Goal: Find specific page/section: Find specific page/section

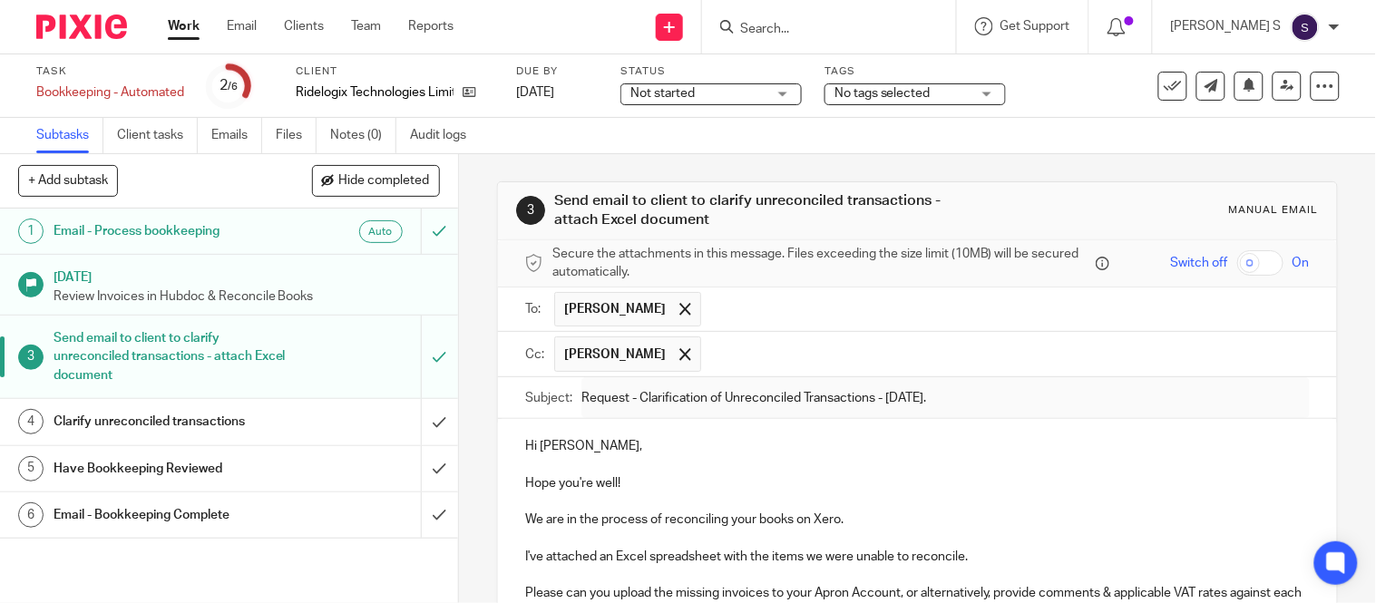
click at [866, 24] on input "Search" at bounding box center [819, 30] width 163 height 16
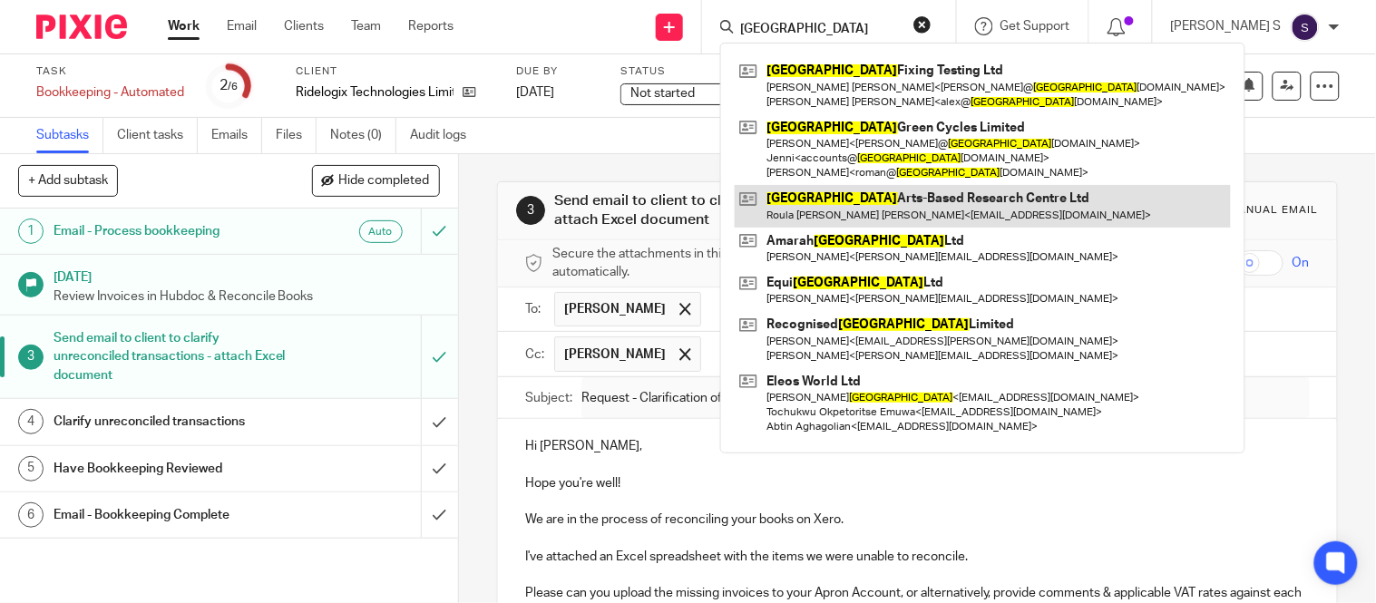
type input "[GEOGRAPHIC_DATA]"
click at [894, 192] on link at bounding box center [983, 206] width 496 height 42
